Goal: Navigation & Orientation: Find specific page/section

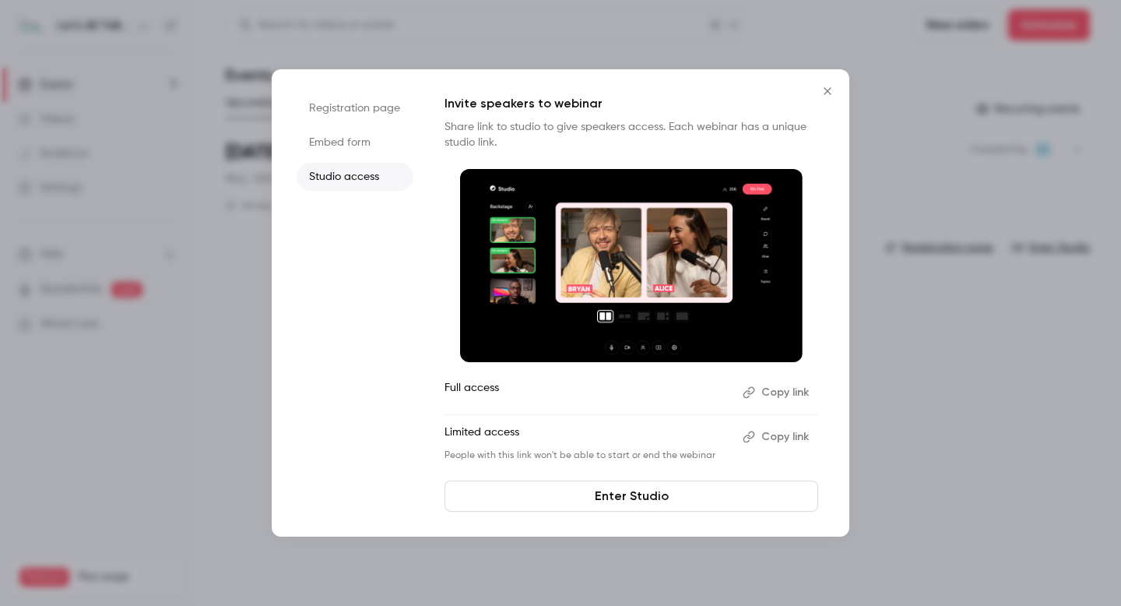
click at [828, 95] on icon "Close" at bounding box center [827, 91] width 19 height 12
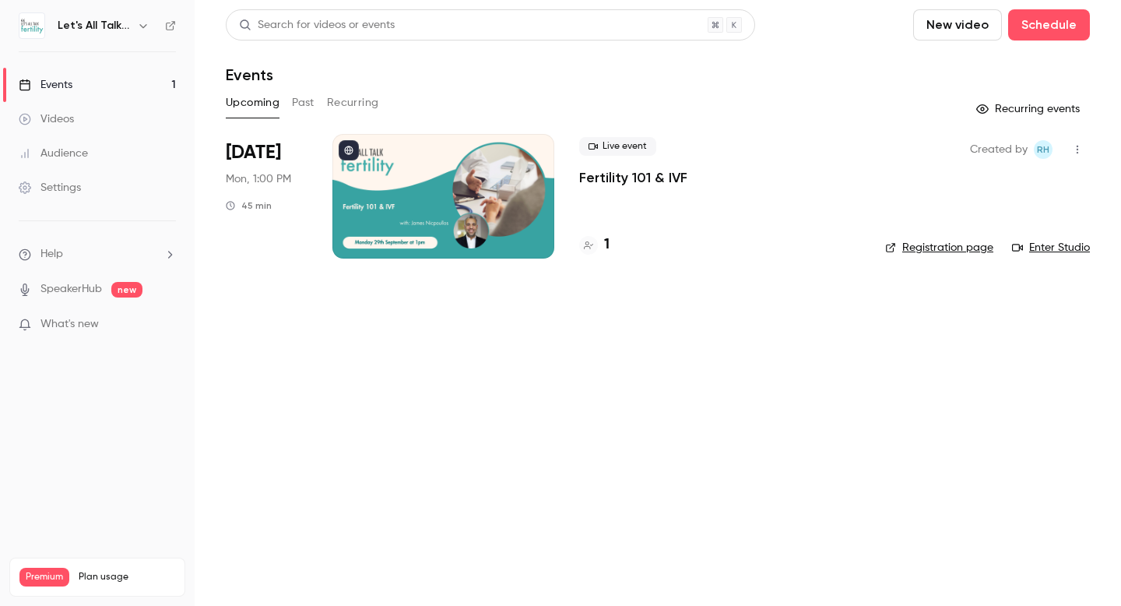
click at [147, 29] on icon "button" at bounding box center [143, 25] width 12 height 12
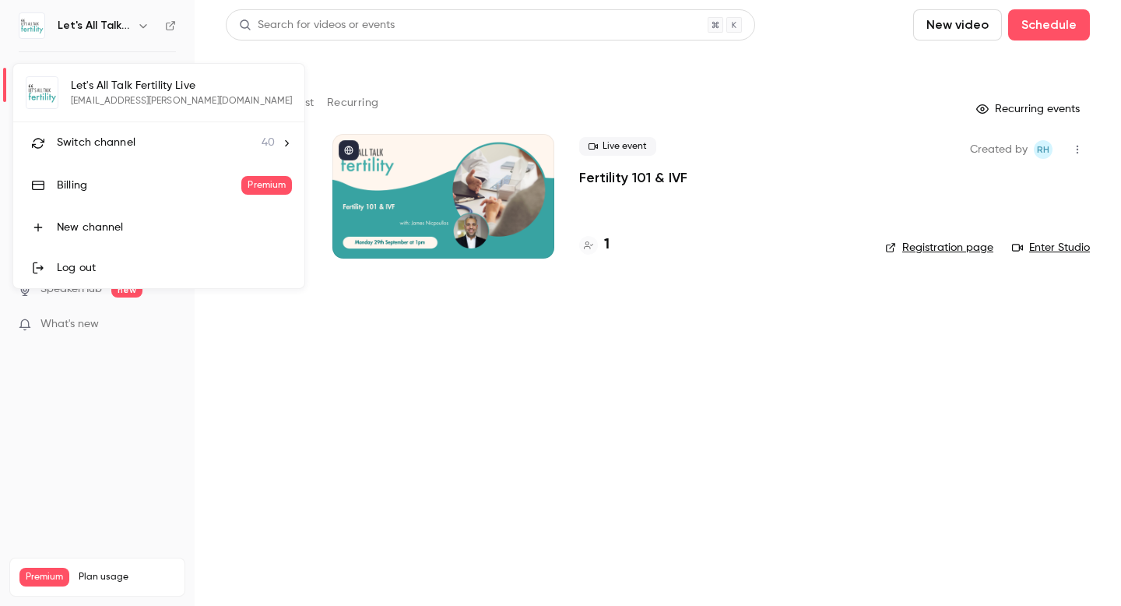
click at [107, 138] on span "Switch channel" at bounding box center [96, 143] width 79 height 16
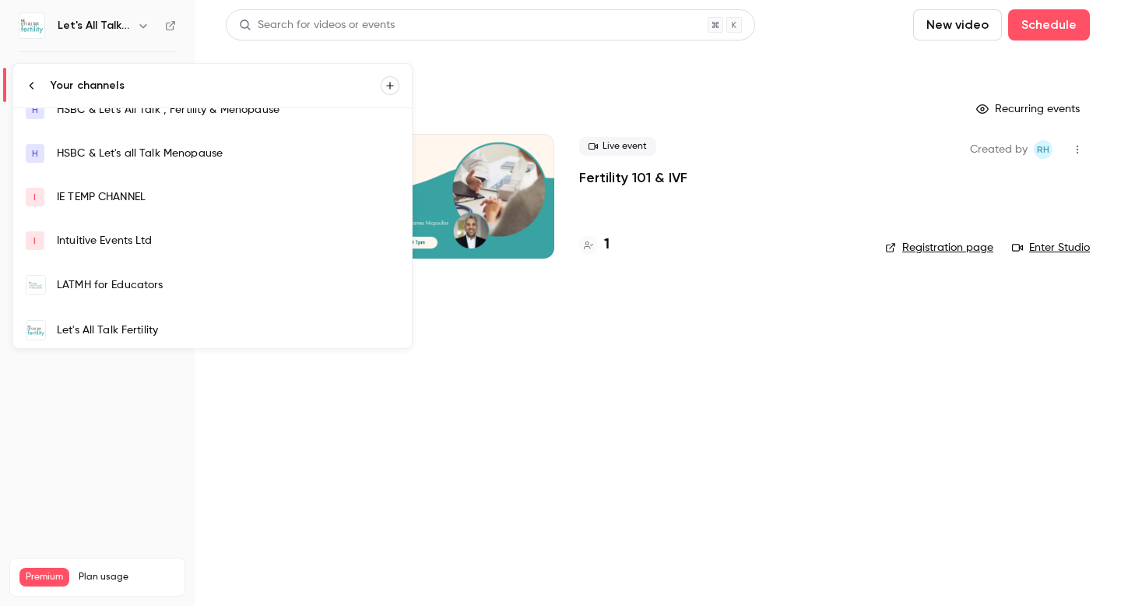
scroll to position [175, 0]
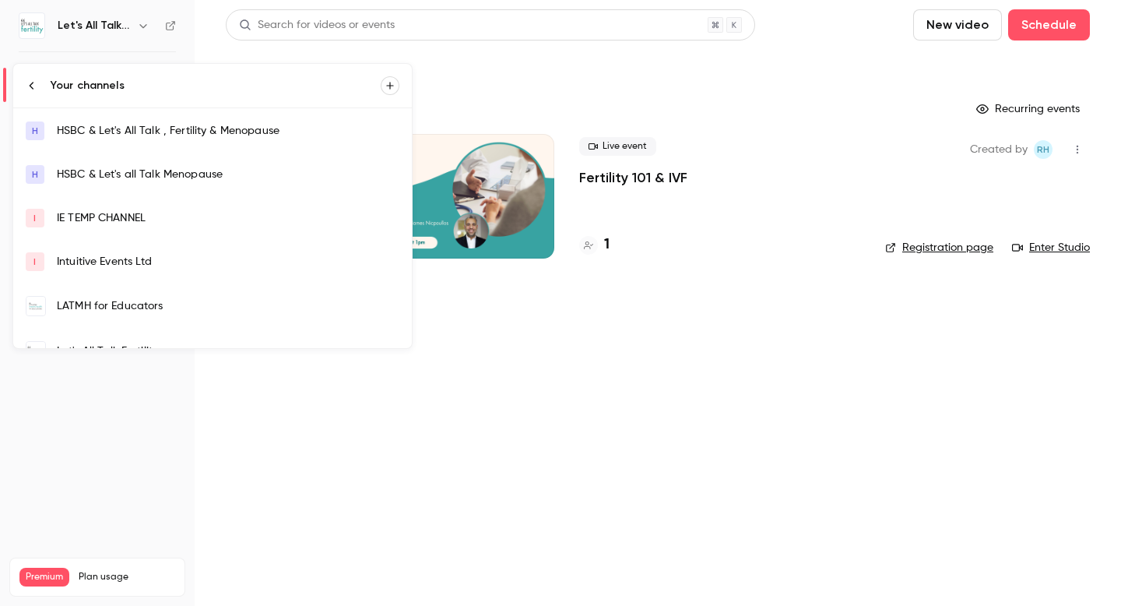
click at [146, 299] on div "LATMH for Educators" at bounding box center [228, 306] width 343 height 16
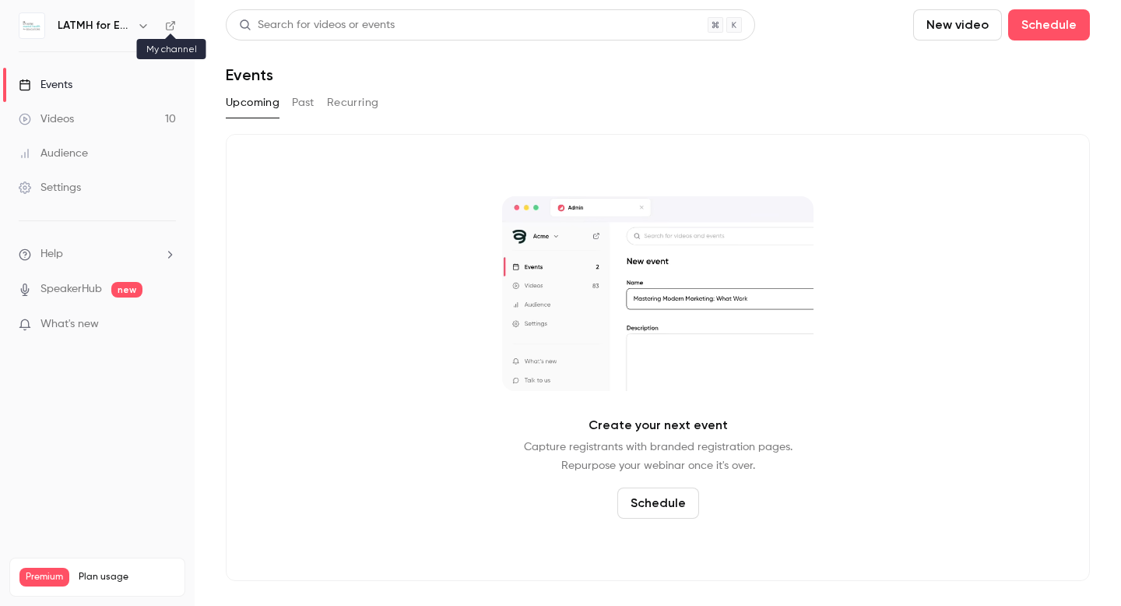
click at [171, 28] on icon at bounding box center [170, 25] width 11 height 11
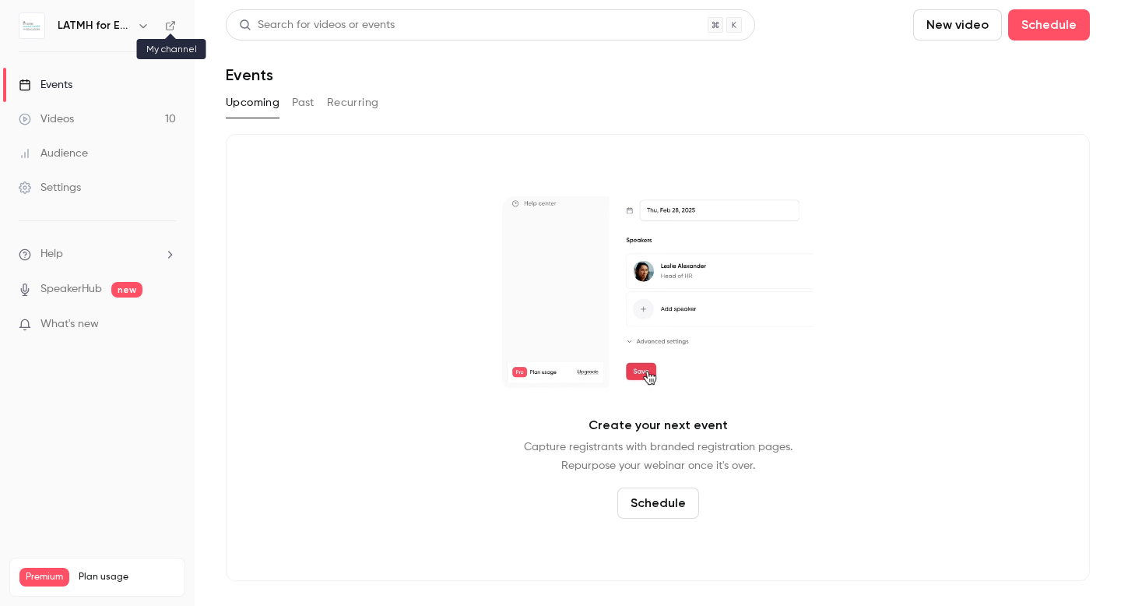
click at [171, 24] on icon at bounding box center [170, 25] width 9 height 9
